Goal: Information Seeking & Learning: Learn about a topic

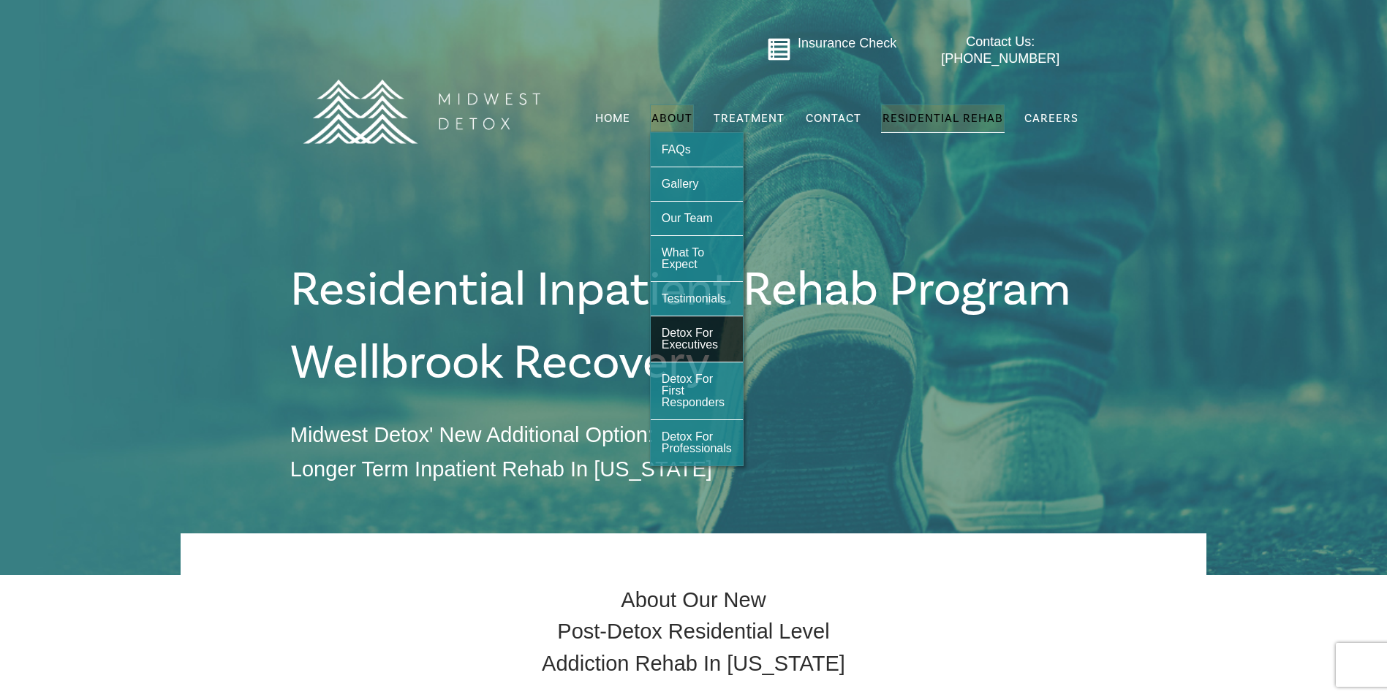
click at [716, 339] on span "Detox For Executives" at bounding box center [690, 339] width 56 height 24
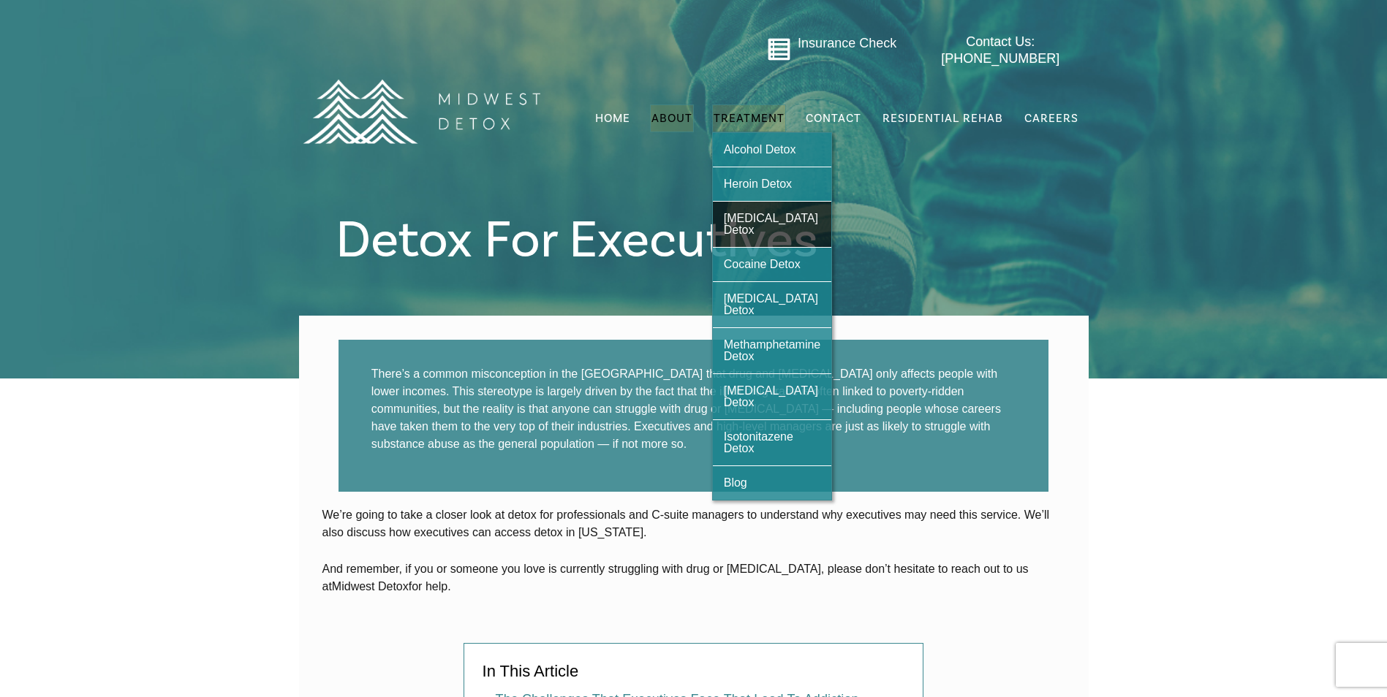
click at [770, 216] on span "[MEDICAL_DATA] Detox" at bounding box center [771, 224] width 94 height 24
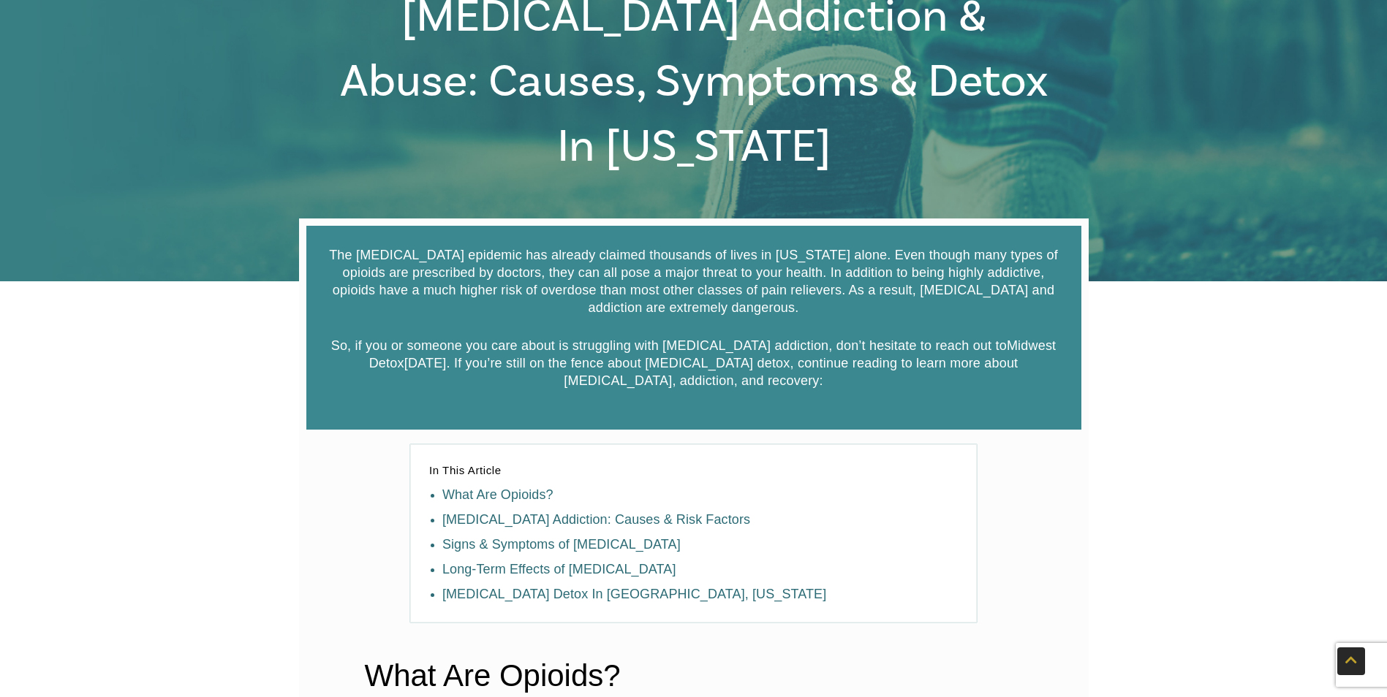
scroll to position [439, 0]
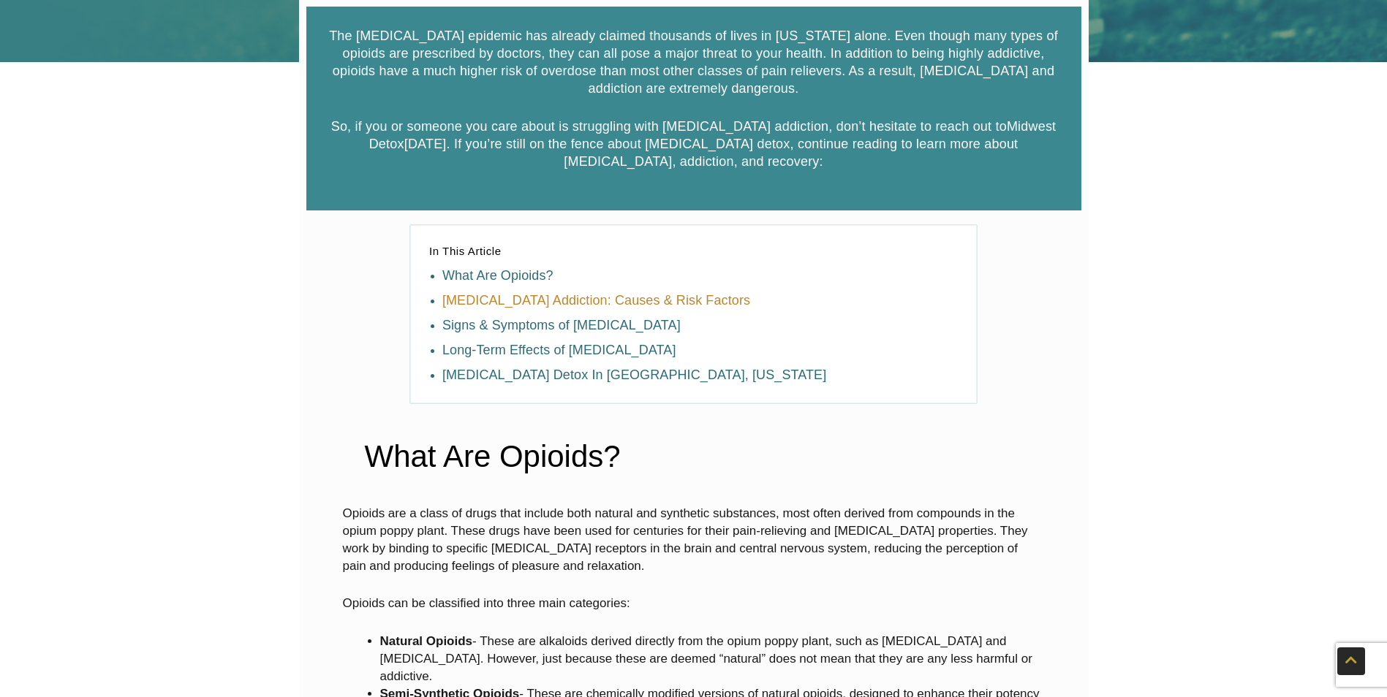
click at [583, 293] on link "[MEDICAL_DATA] Addiction: Causes & Risk Factors" at bounding box center [596, 300] width 308 height 15
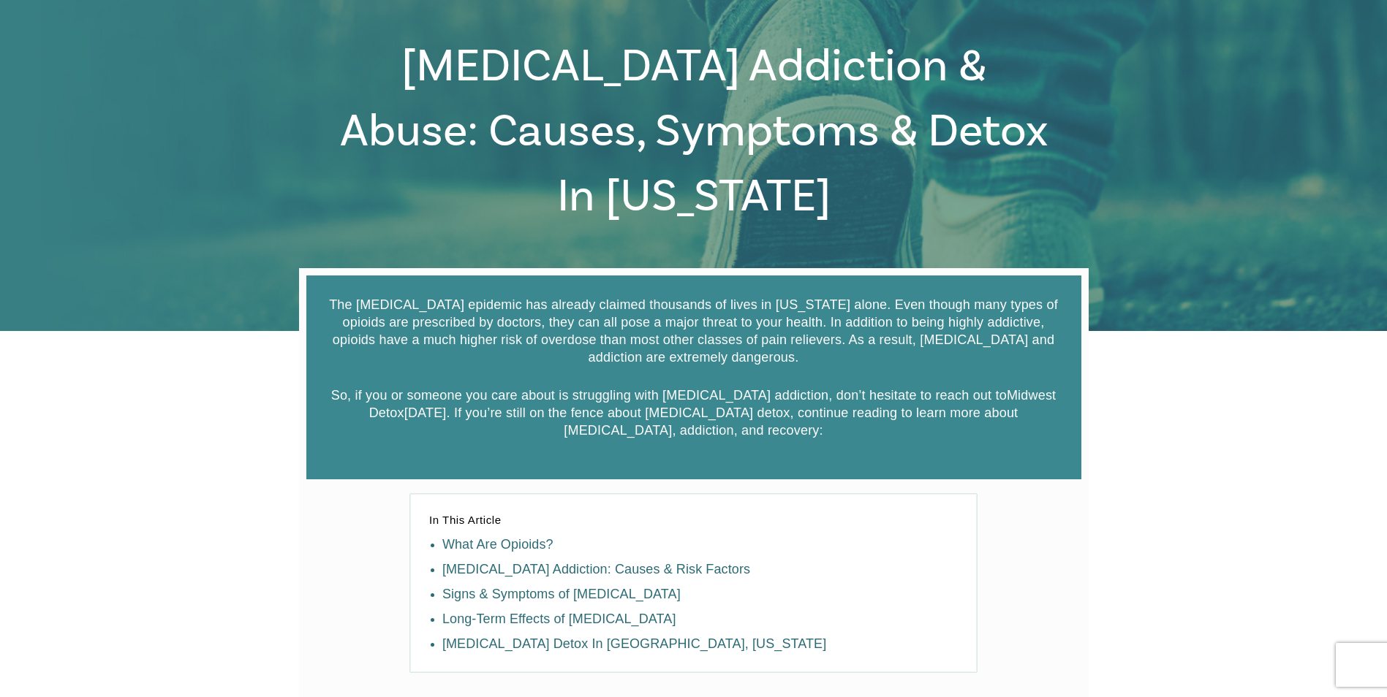
scroll to position [146, 0]
